Goal: Book appointment/travel/reservation

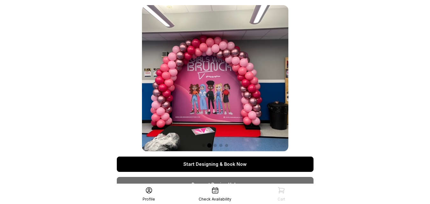
click at [185, 165] on link "Start Designing & Book Now" at bounding box center [215, 164] width 197 height 15
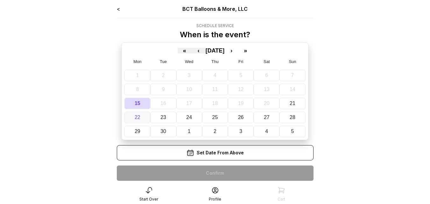
click at [138, 116] on abbr "22" at bounding box center [138, 117] width 6 height 5
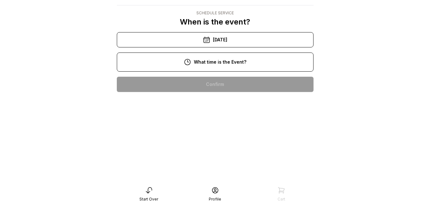
scroll to position [100, 0]
click at [268, 199] on div "4:00 pm" at bounding box center [215, 206] width 187 height 15
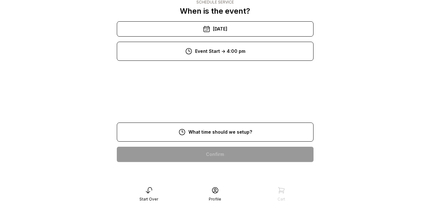
scroll to position [13, 0]
